Goal: Transaction & Acquisition: Purchase product/service

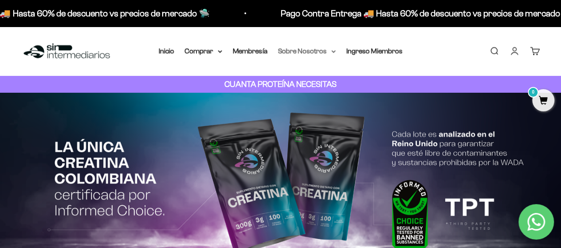
click at [314, 53] on summary "Sobre Nosotros" at bounding box center [307, 51] width 58 height 12
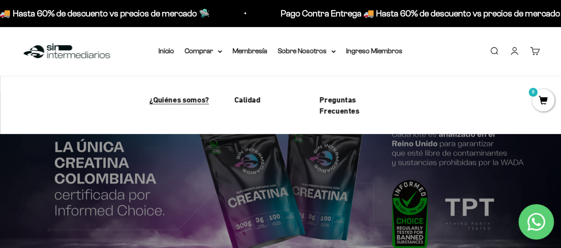
click at [193, 102] on span "¿Quiénes somos?" at bounding box center [180, 99] width 60 height 9
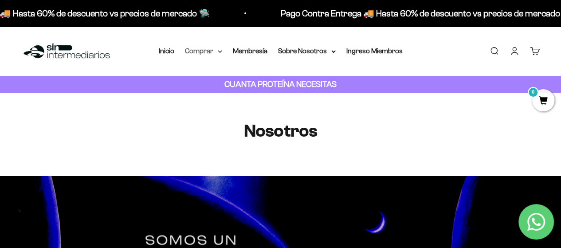
click at [212, 48] on summary "Comprar" at bounding box center [203, 51] width 37 height 12
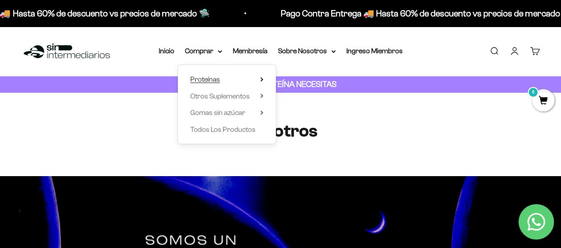
click at [226, 75] on summary "Proteínas" at bounding box center [226, 80] width 73 height 12
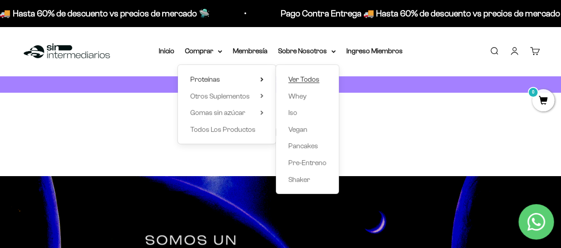
click at [308, 79] on span "Ver Todos" at bounding box center [303, 79] width 31 height 8
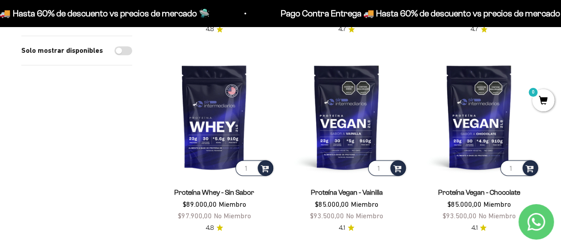
scroll to position [710, 0]
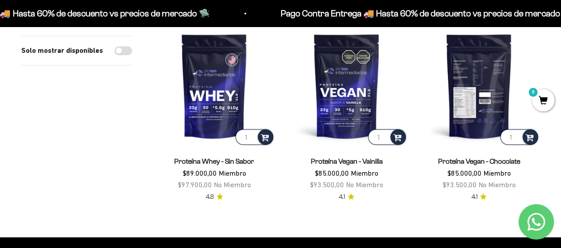
click at [481, 118] on img at bounding box center [480, 86] width 122 height 122
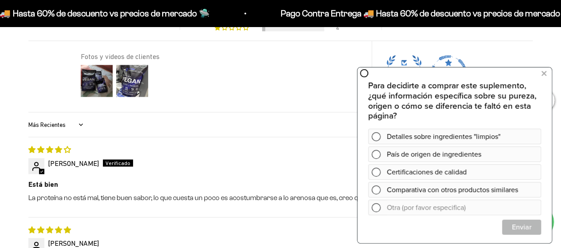
scroll to position [755, 0]
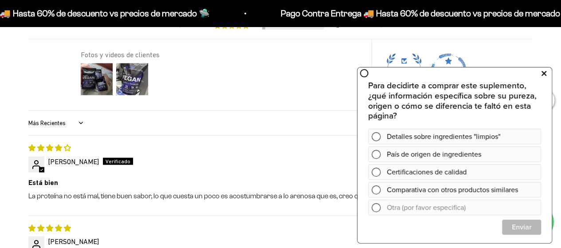
click at [542, 71] on icon at bounding box center [544, 73] width 5 height 12
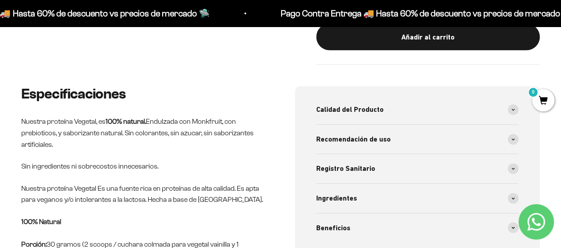
scroll to position [355, 0]
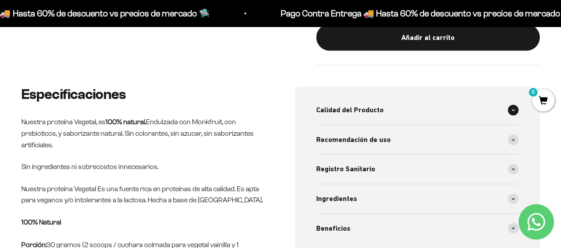
click at [415, 115] on div "Calidad del Producto" at bounding box center [417, 109] width 203 height 29
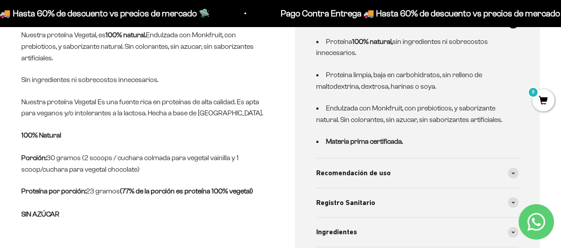
scroll to position [444, 0]
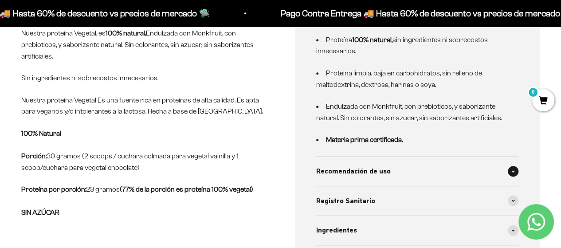
click at [444, 171] on div "Recomendación de uso" at bounding box center [417, 171] width 203 height 29
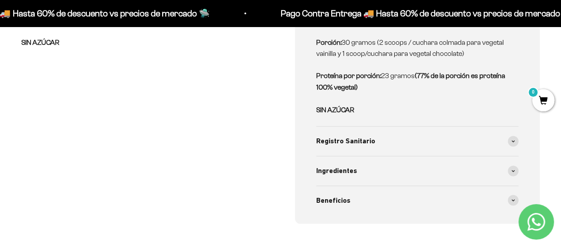
scroll to position [621, 0]
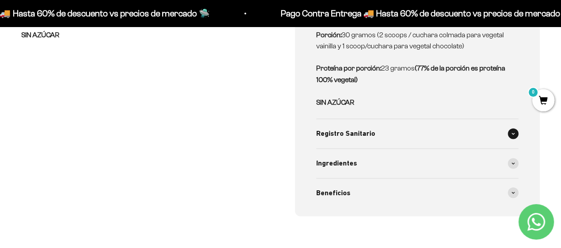
click at [421, 132] on div "Registro Sanitario" at bounding box center [417, 133] width 203 height 29
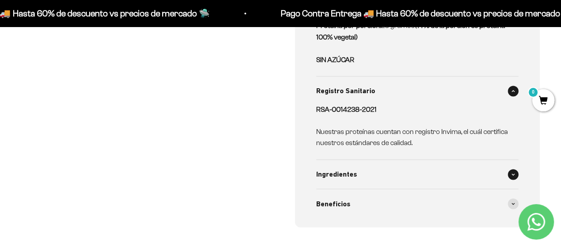
scroll to position [666, 0]
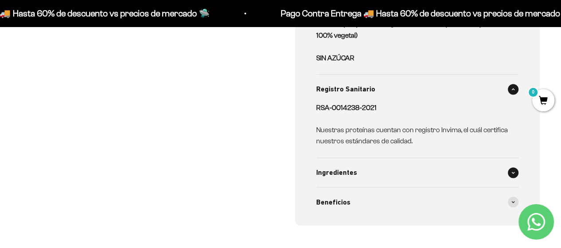
click at [400, 177] on div "Ingredientes" at bounding box center [417, 172] width 203 height 29
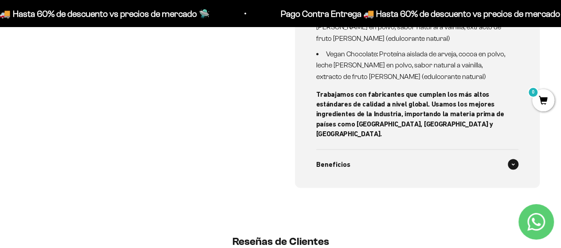
scroll to position [843, 0]
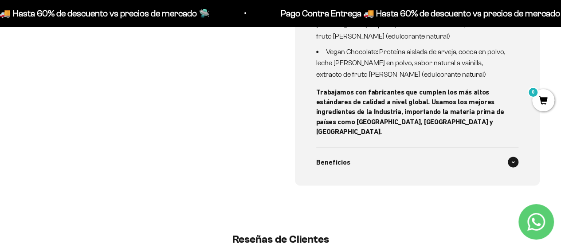
click at [461, 148] on div "Beneficios" at bounding box center [417, 162] width 203 height 29
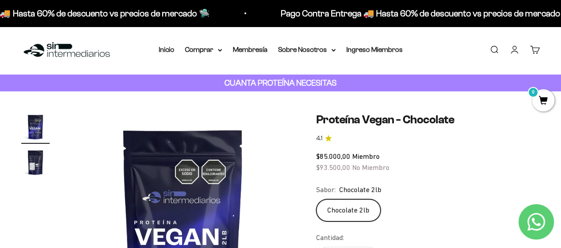
scroll to position [0, 0]
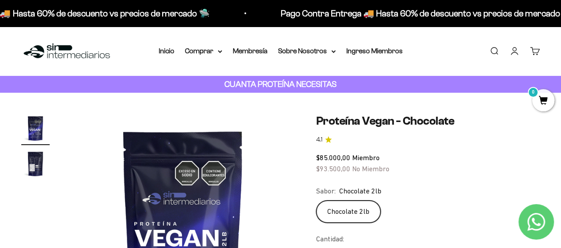
click at [32, 166] on img "Ir al artículo 2" at bounding box center [35, 164] width 28 height 28
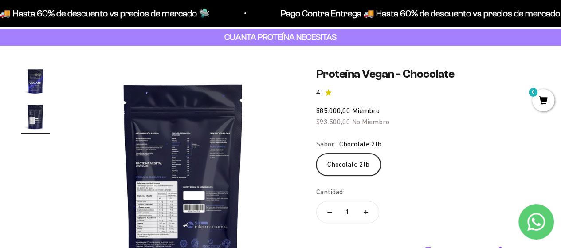
scroll to position [89, 0]
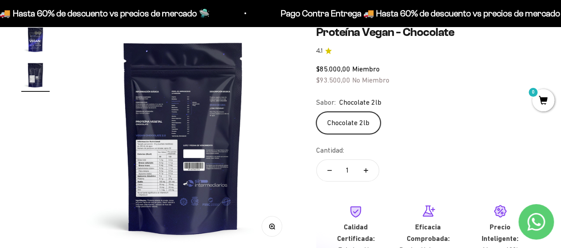
click at [172, 162] on img at bounding box center [183, 137] width 224 height 224
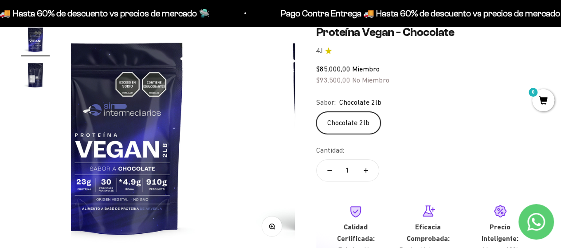
scroll to position [0, 0]
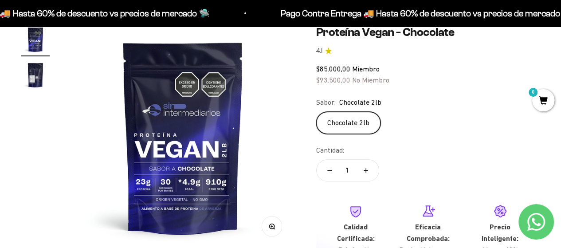
click at [174, 158] on img at bounding box center [183, 137] width 224 height 224
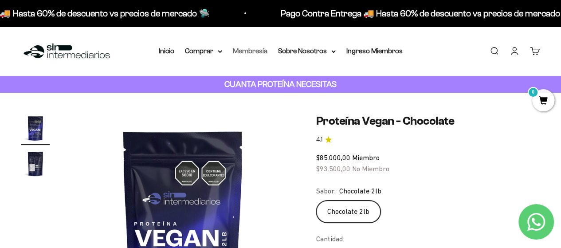
click at [258, 51] on link "Membresía" at bounding box center [250, 51] width 35 height 8
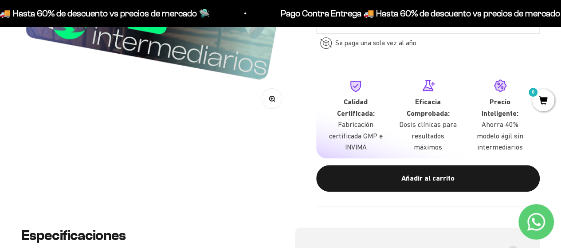
scroll to position [266, 0]
